Goal: Check status: Check status

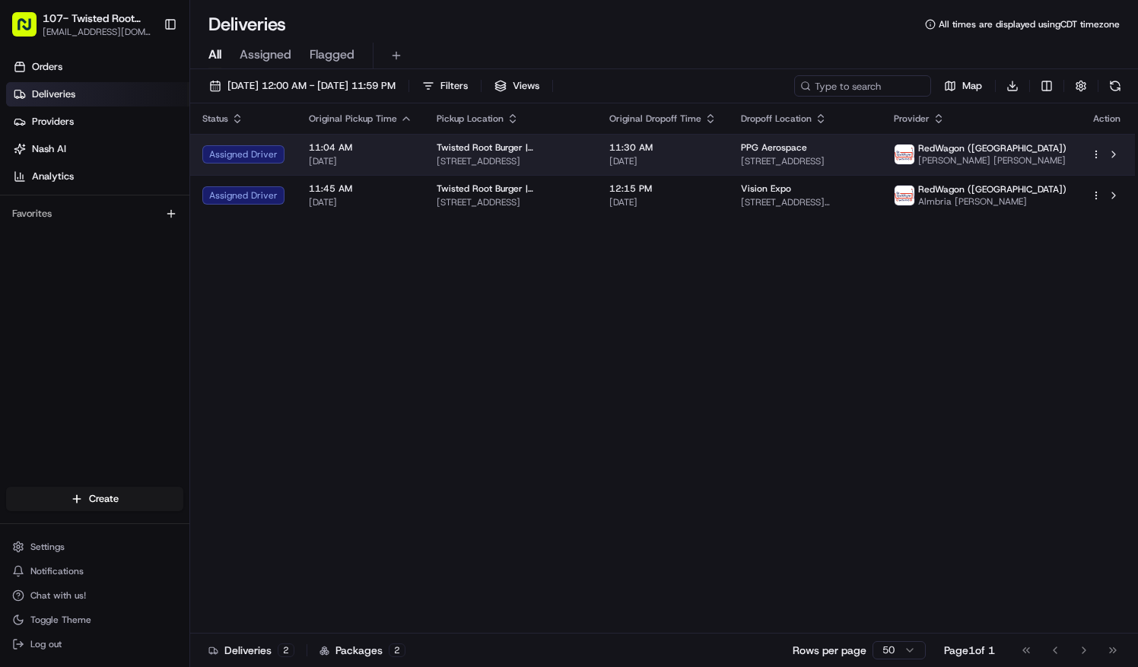
click at [263, 154] on div "Assigned Driver" at bounding box center [243, 154] width 82 height 18
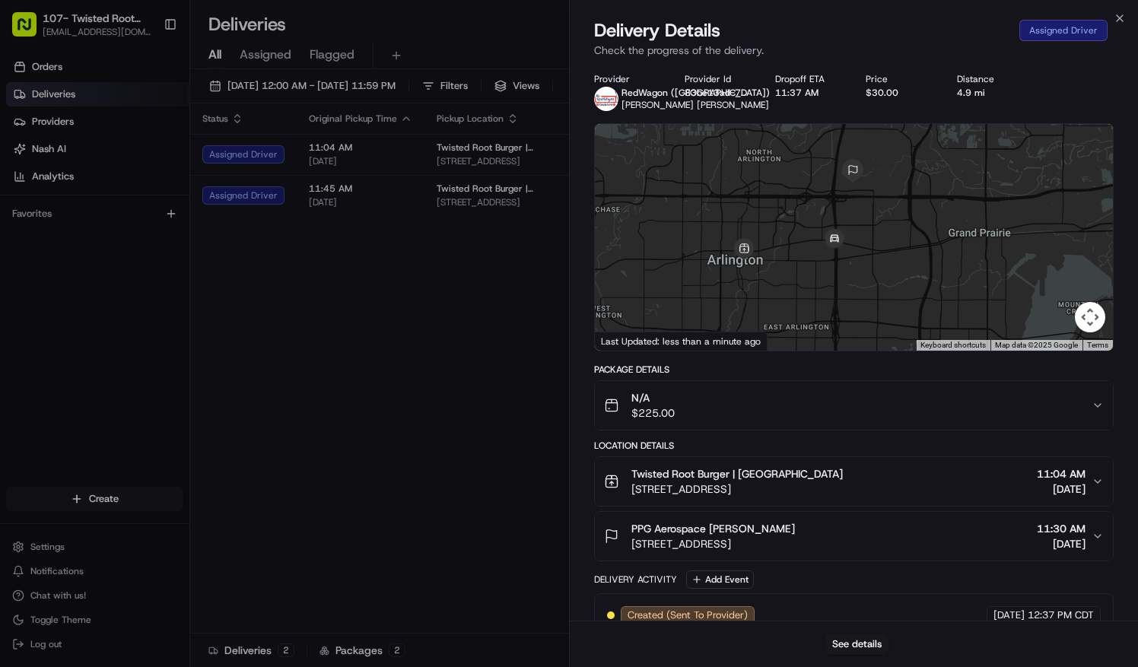
drag, startPoint x: 752, startPoint y: 281, endPoint x: 828, endPoint y: 280, distance: 75.3
click at [828, 280] on div at bounding box center [854, 237] width 518 height 227
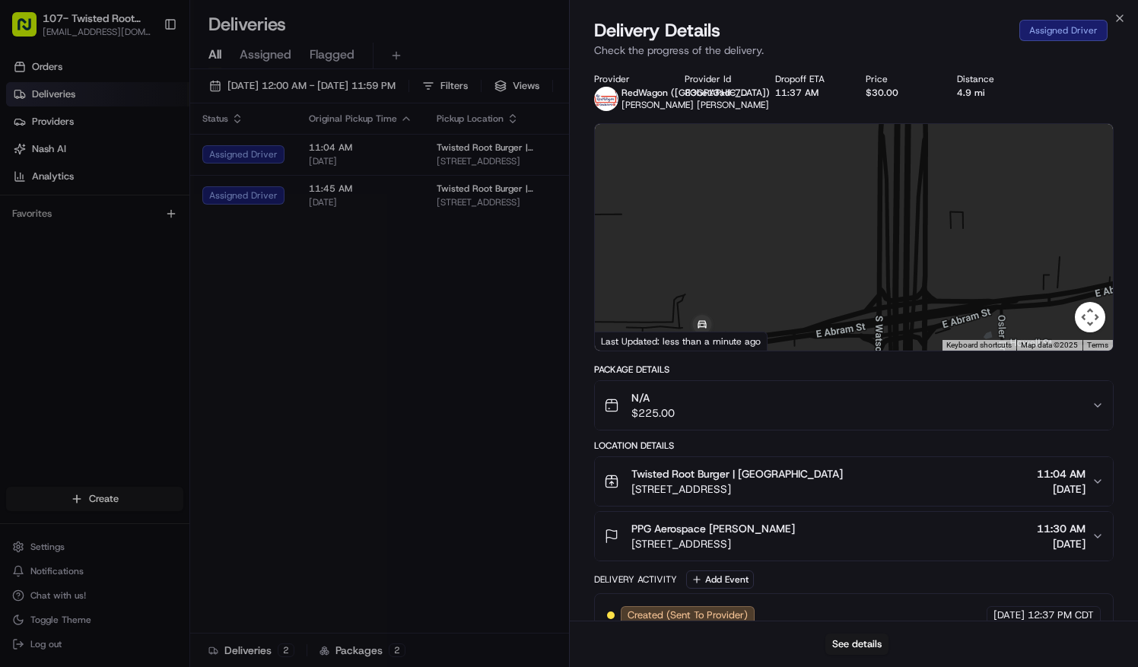
click at [1092, 332] on button "Map camera controls" at bounding box center [1090, 317] width 30 height 30
click at [1010, 323] on button "Move down" at bounding box center [1014, 317] width 30 height 30
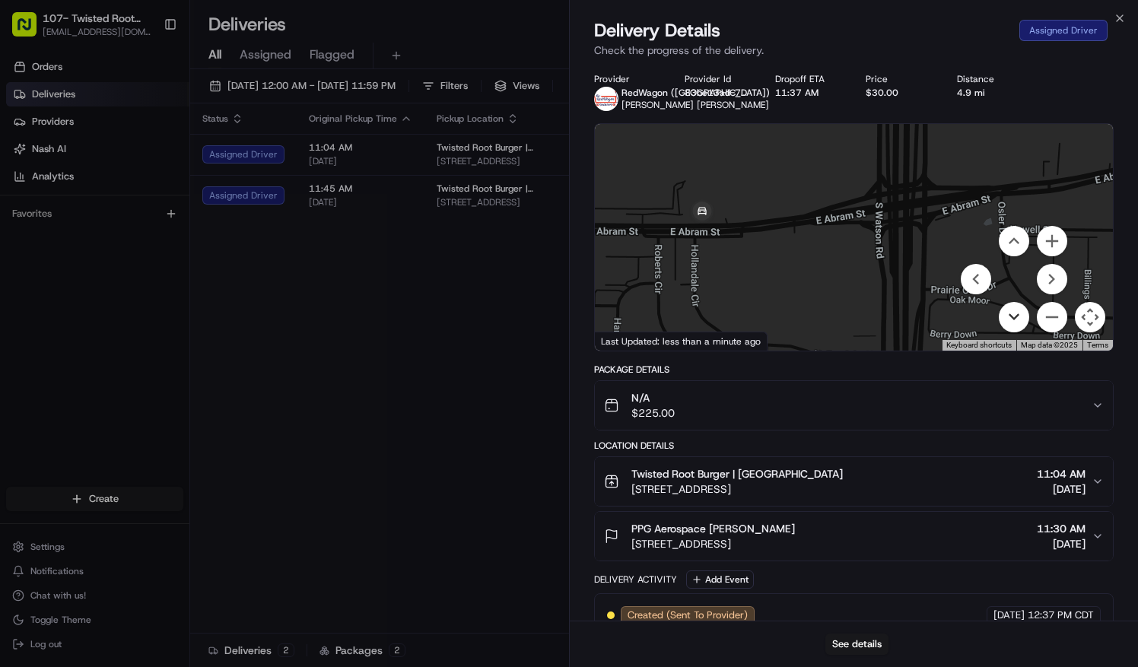
click at [1010, 323] on button "Move down" at bounding box center [1014, 317] width 30 height 30
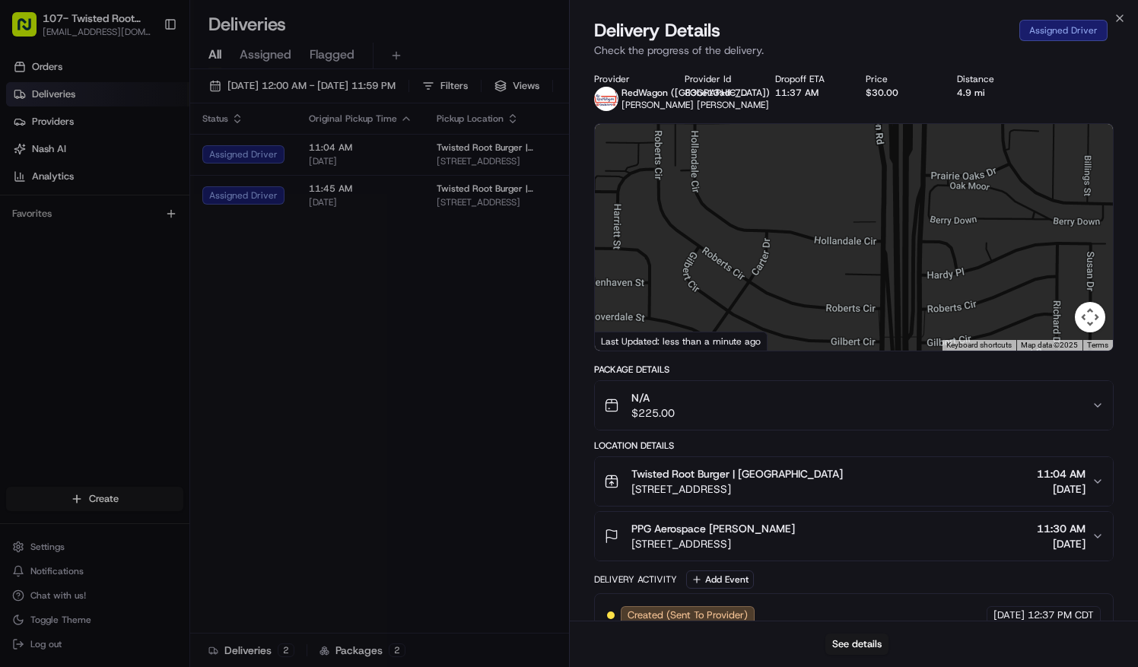
click at [1088, 323] on button "Map camera controls" at bounding box center [1090, 317] width 30 height 30
click at [1023, 249] on button "Move up" at bounding box center [1014, 241] width 30 height 30
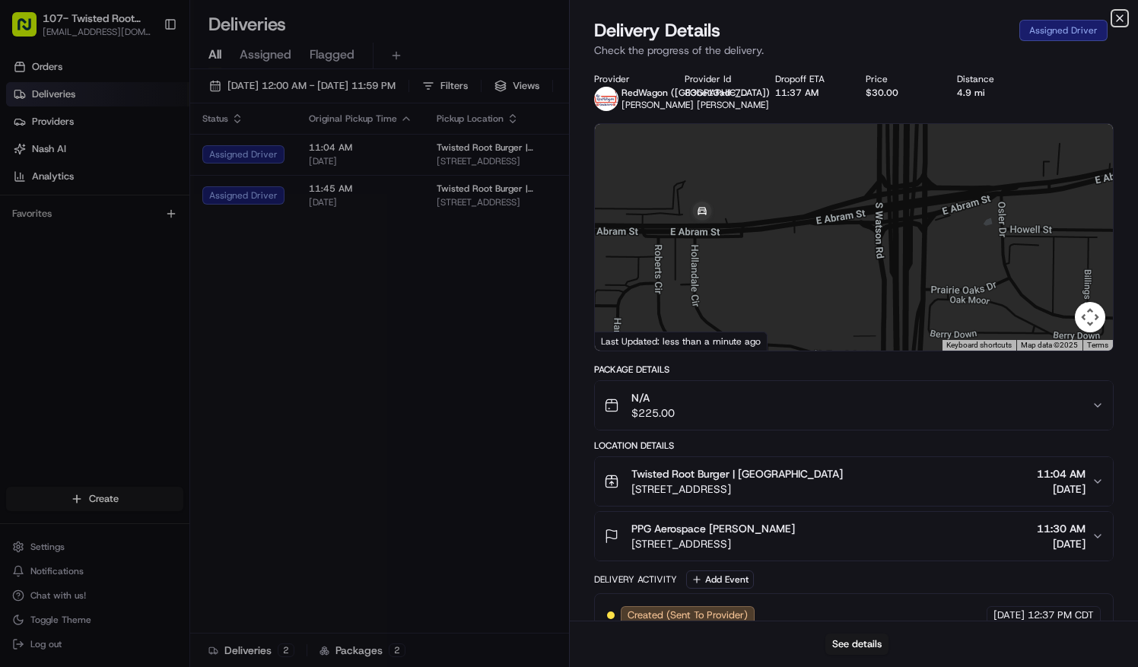
click at [1114, 23] on icon "button" at bounding box center [1120, 18] width 12 height 12
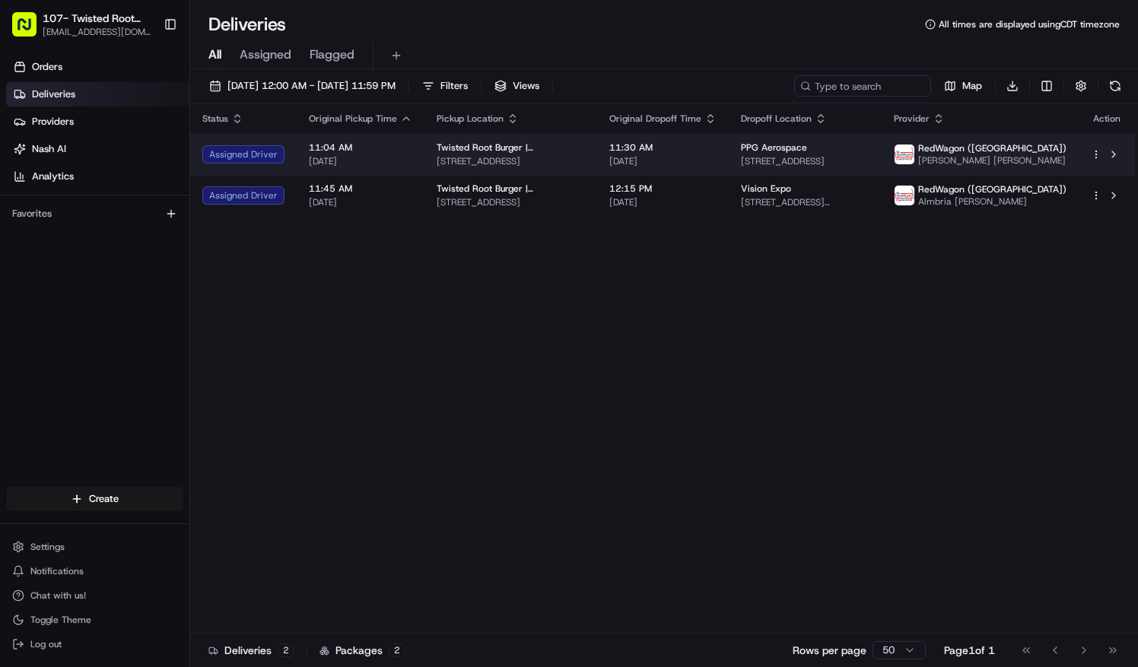
click at [504, 175] on td "Twisted Root Burger | [GEOGRAPHIC_DATA] [STREET_ADDRESS]" at bounding box center [510, 154] width 173 height 41
click at [259, 154] on div "Assigned Driver" at bounding box center [243, 154] width 82 height 18
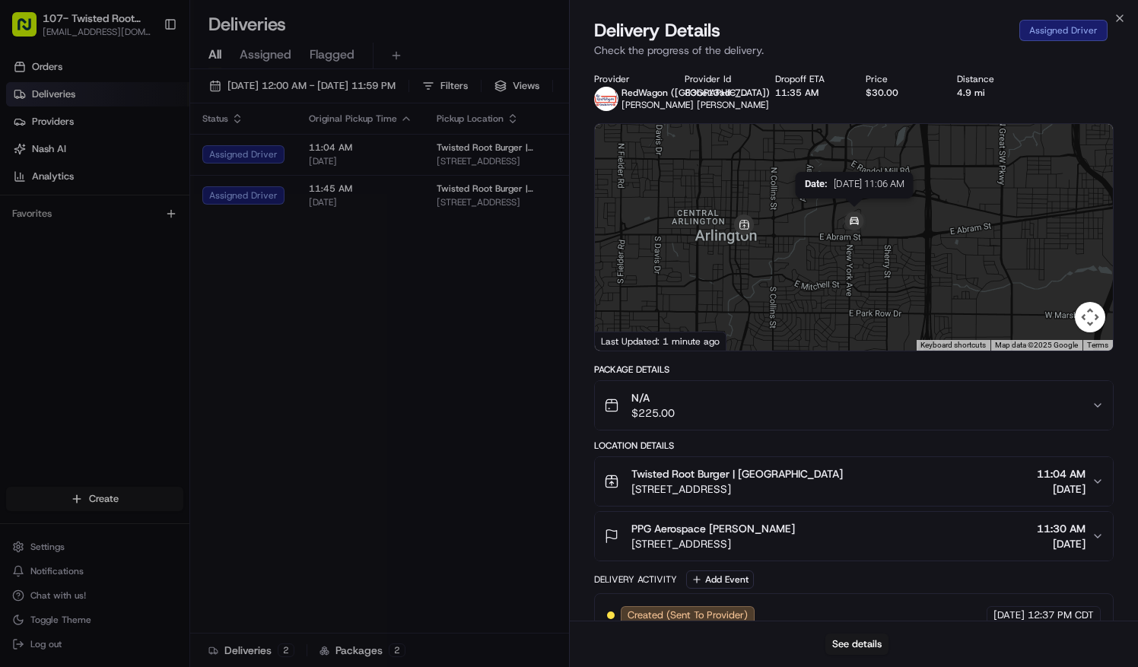
click at [856, 240] on img at bounding box center [854, 222] width 43 height 43
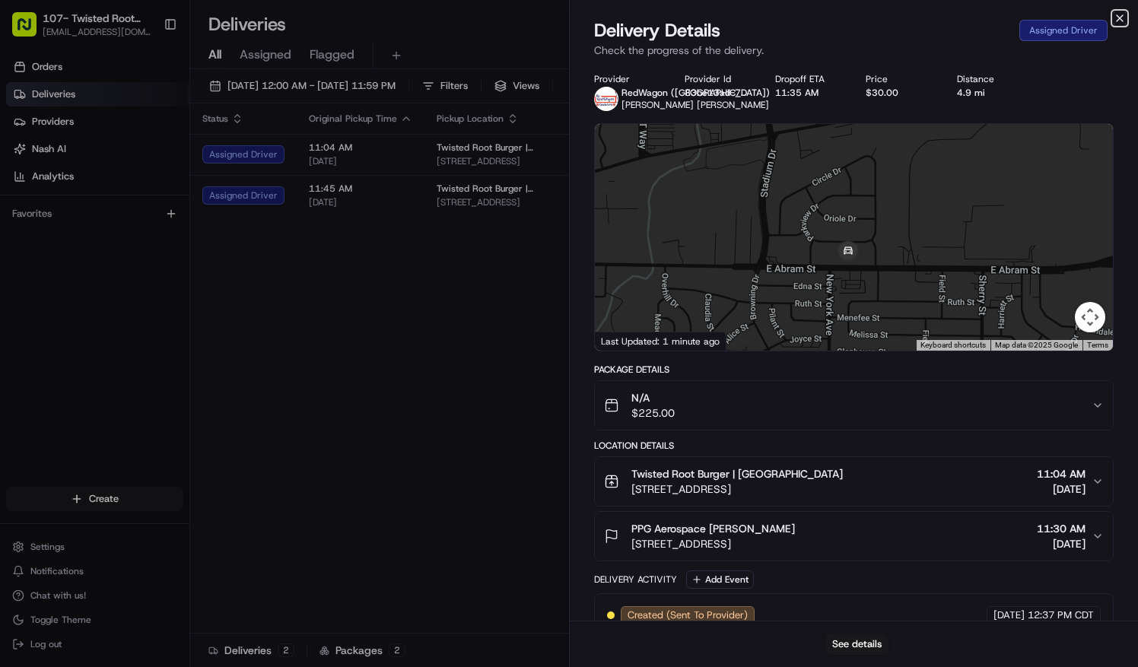
click at [1121, 20] on icon "button" at bounding box center [1120, 18] width 6 height 6
